Goal: Task Accomplishment & Management: Manage account settings

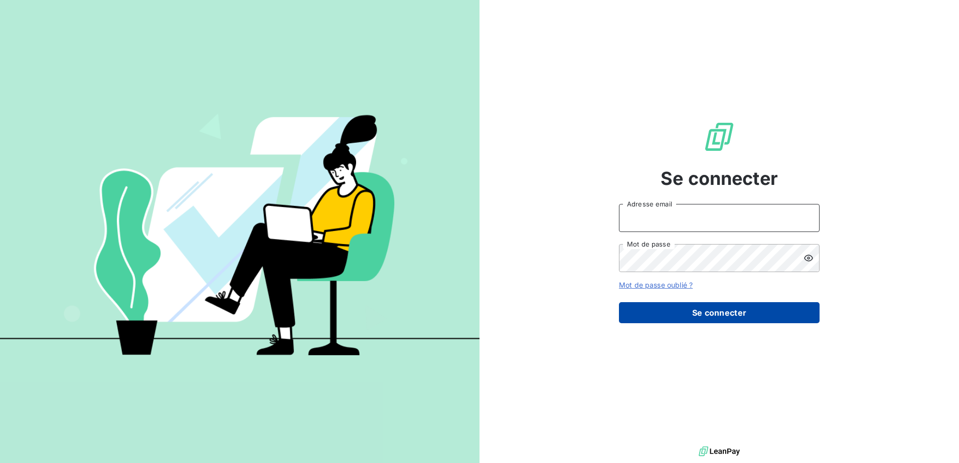
type input "[PERSON_NAME][EMAIL_ADDRESS][DOMAIN_NAME]"
click at [690, 312] on button "Se connecter" at bounding box center [719, 312] width 201 height 21
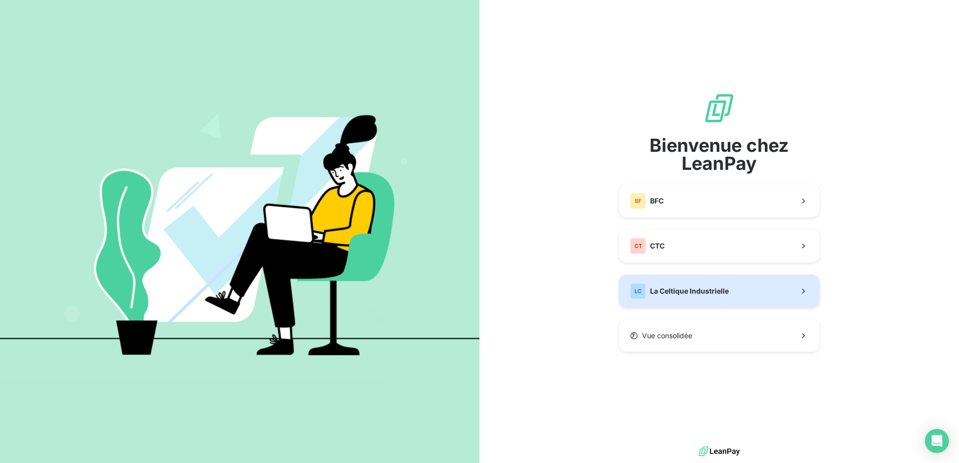
click at [676, 280] on button "LC La Celtique Industrielle" at bounding box center [719, 291] width 201 height 33
